Goal: Transaction & Acquisition: Register for event/course

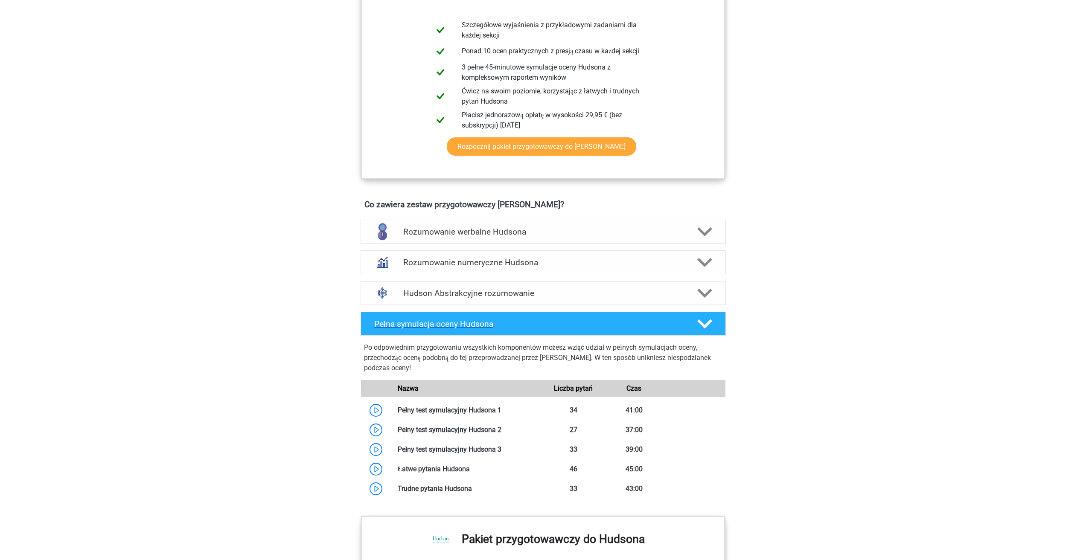
scroll to position [384, 0]
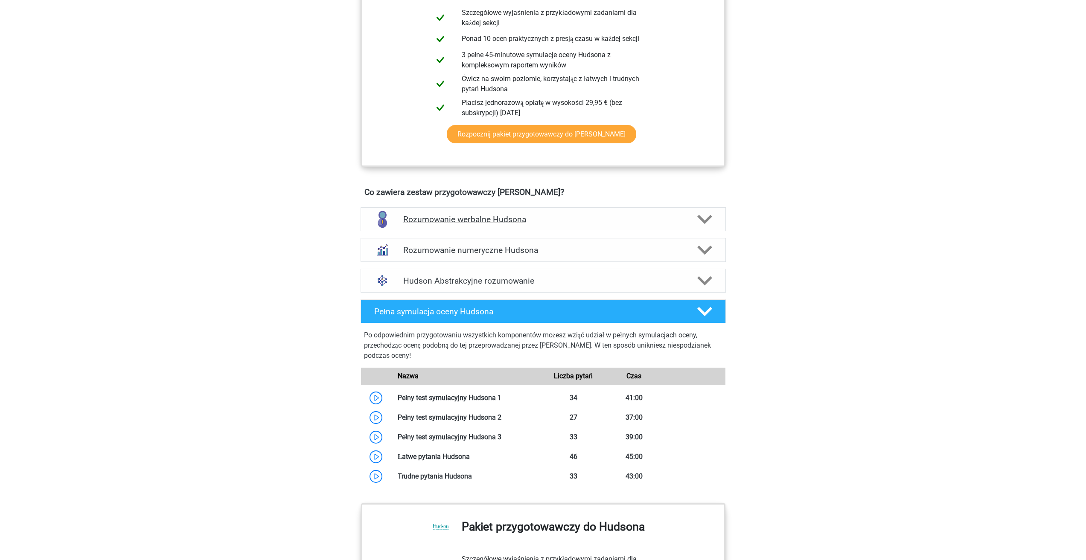
click at [702, 221] on polygon at bounding box center [704, 219] width 15 height 9
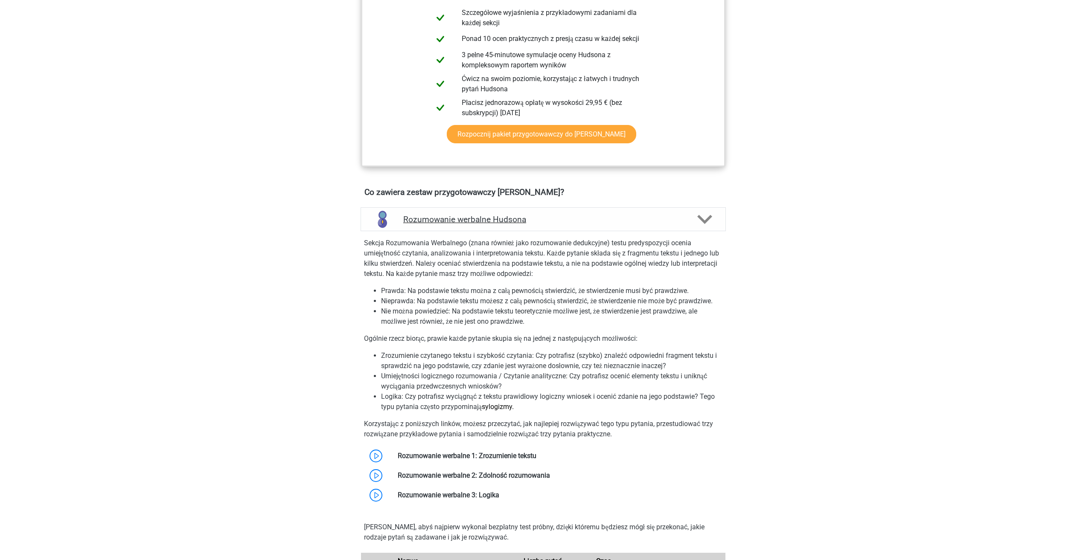
click at [702, 221] on polygon at bounding box center [704, 219] width 15 height 9
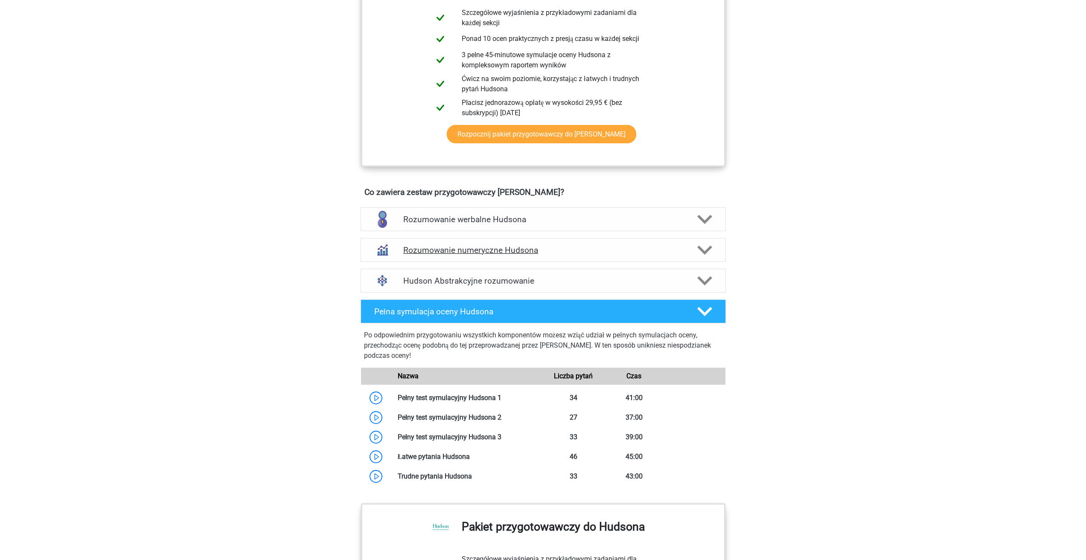
click at [704, 247] on icon at bounding box center [704, 250] width 15 height 15
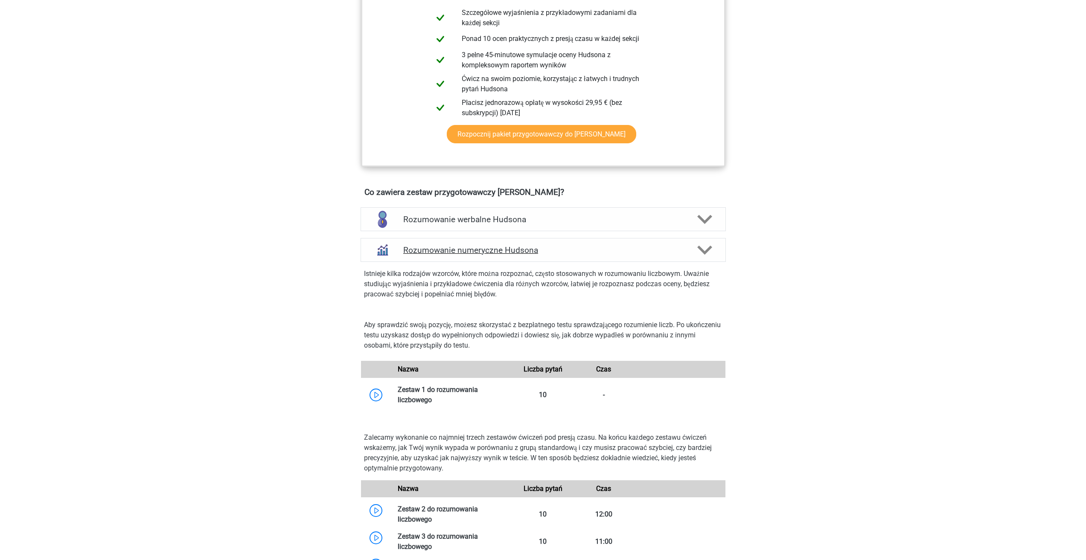
click at [704, 247] on icon at bounding box center [704, 250] width 15 height 15
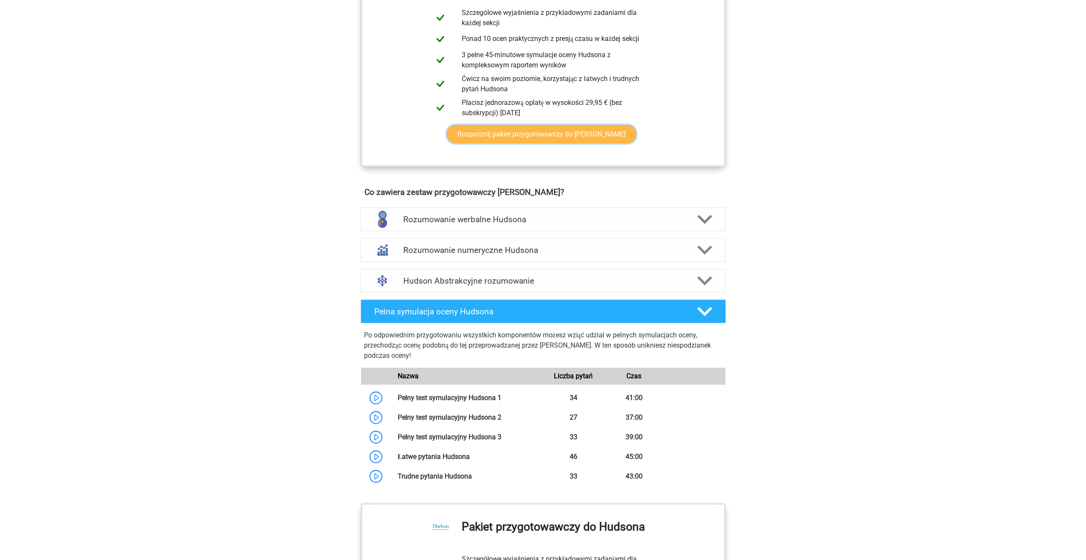
click at [489, 135] on link "Rozpocznij pakiet przygotowawczy do Hudson" at bounding box center [541, 134] width 189 height 18
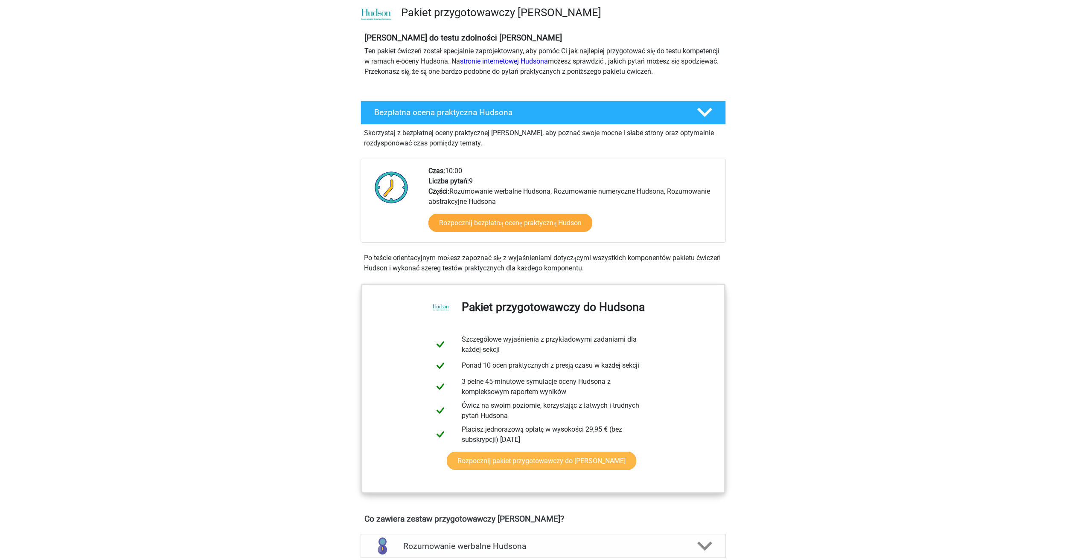
scroll to position [0, 0]
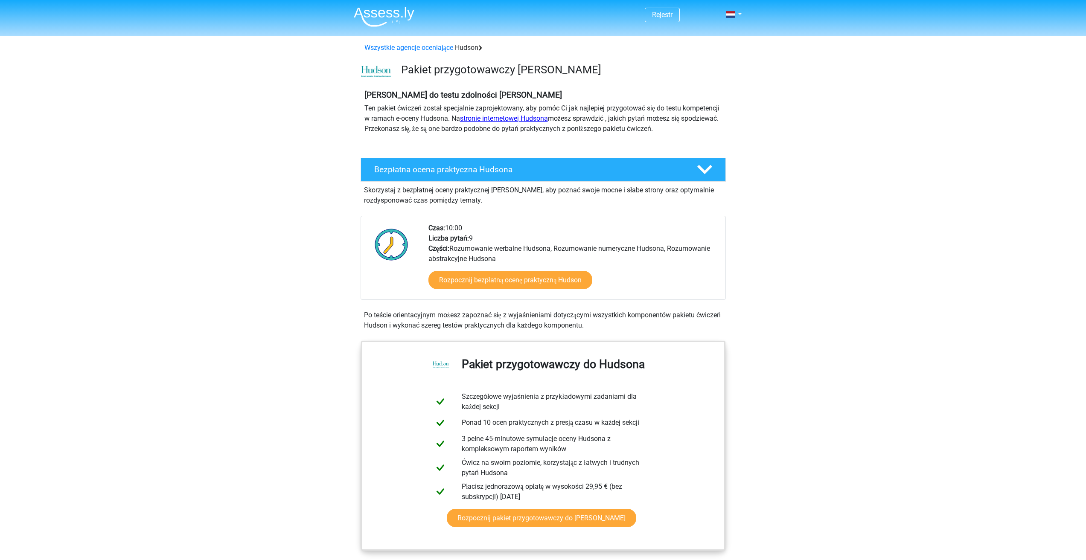
click at [548, 119] on font "stronie internetowej Hudsona" at bounding box center [504, 118] width 88 height 8
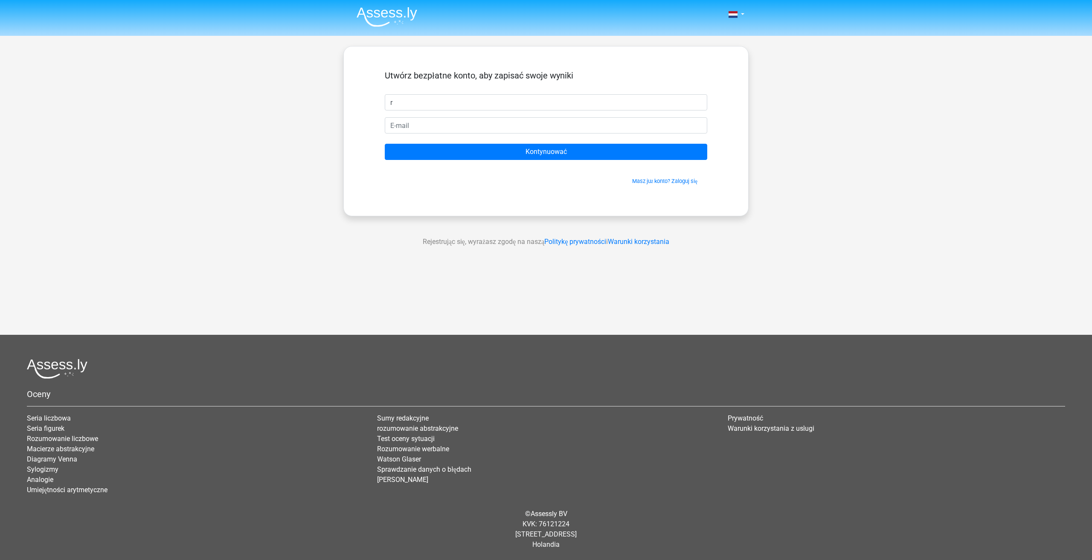
type input "r"
click at [441, 127] on input "email" at bounding box center [546, 125] width 323 height 16
type input "[EMAIL_ADDRESS][DOMAIN_NAME]"
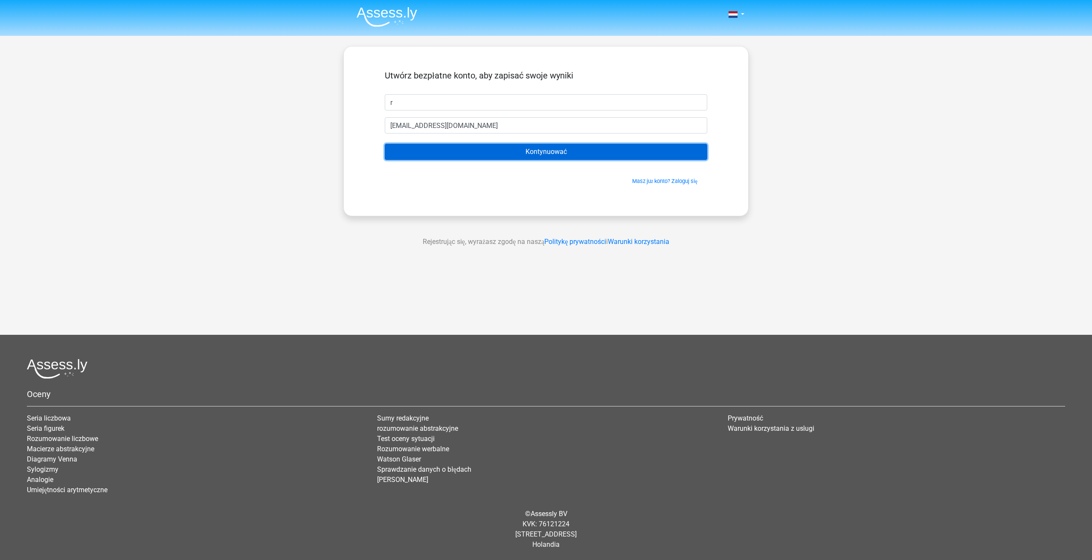
click at [489, 153] on input "Kontynuować" at bounding box center [546, 152] width 323 height 16
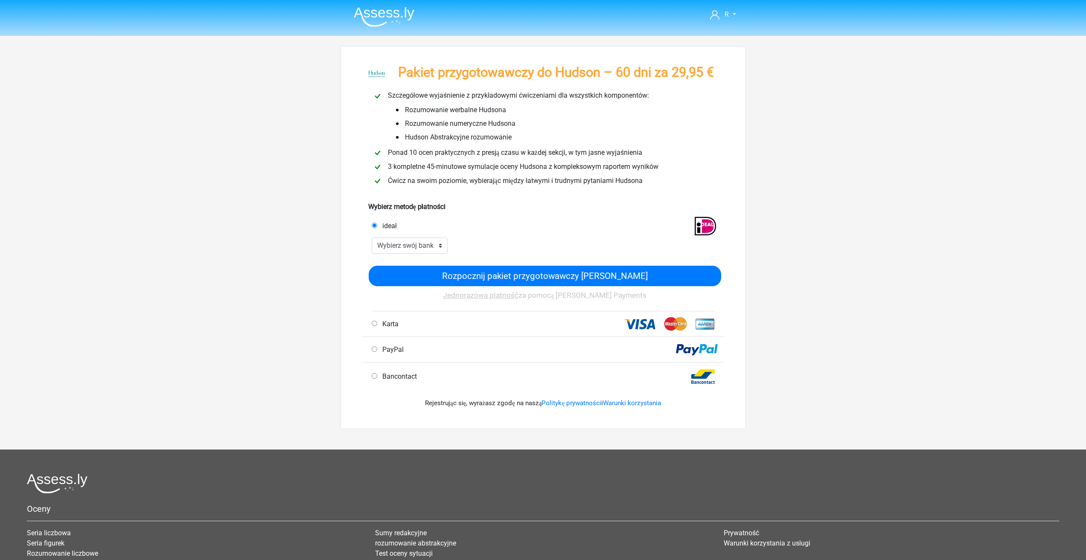
click at [789, 196] on div "R [EMAIL_ADDRESS][DOMAIN_NAME]" at bounding box center [543, 337] width 1086 height 675
